Goal: Navigation & Orientation: Find specific page/section

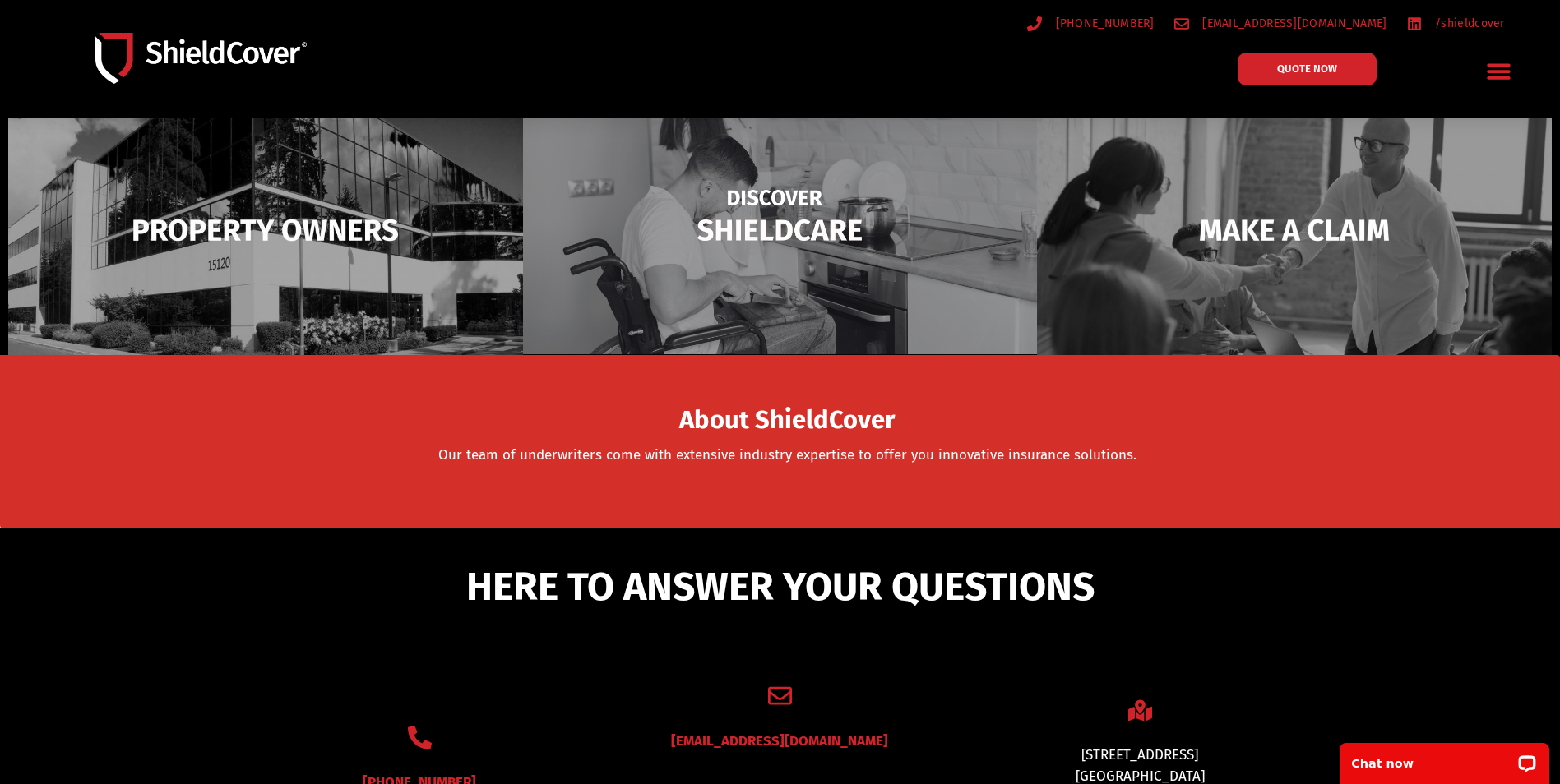
click at [963, 253] on img at bounding box center [780, 230] width 515 height 250
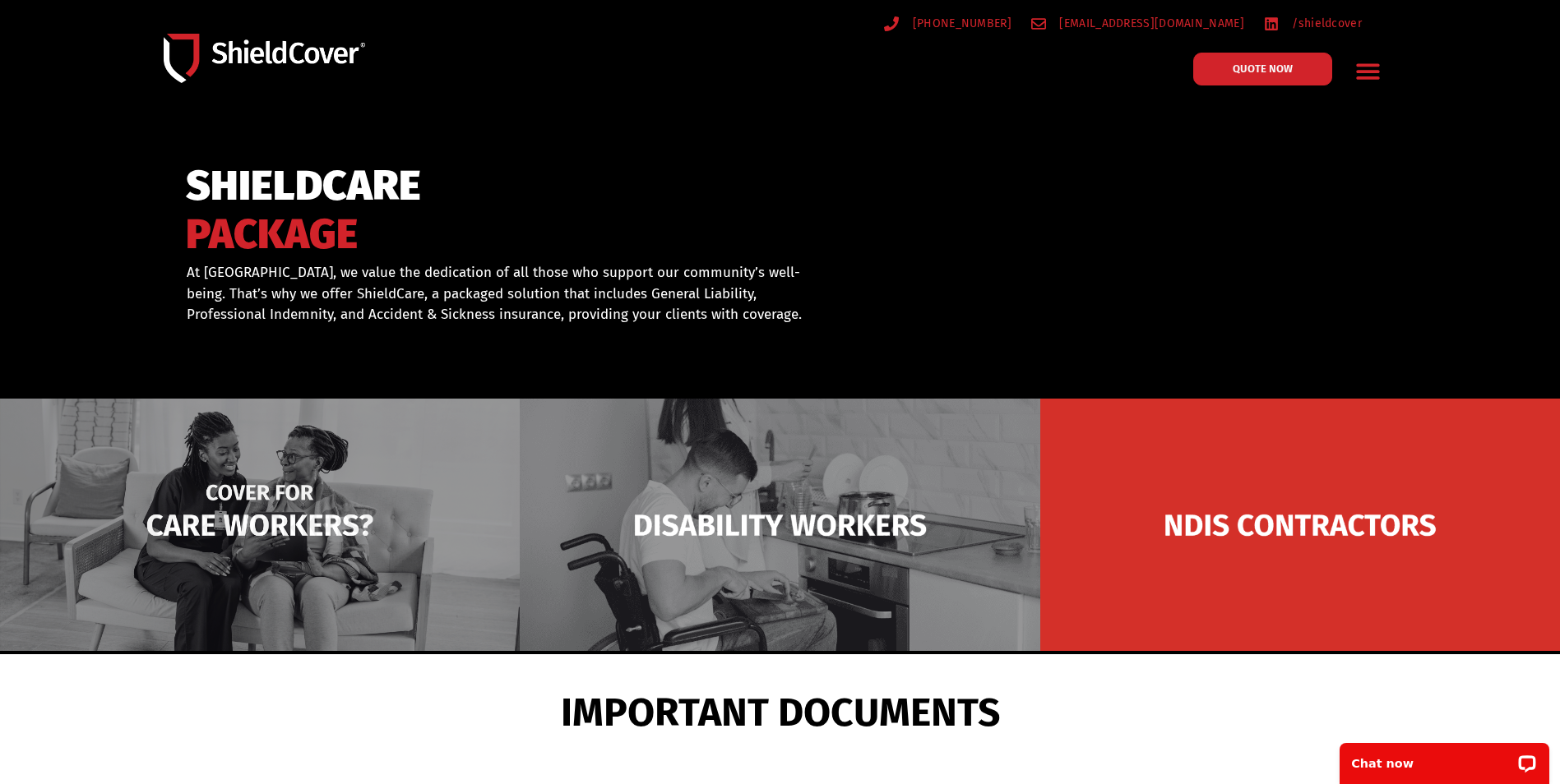
click at [377, 483] on img at bounding box center [260, 524] width 519 height 253
click at [304, 500] on img at bounding box center [260, 524] width 519 height 253
